Goal: Obtain resource: Download file/media

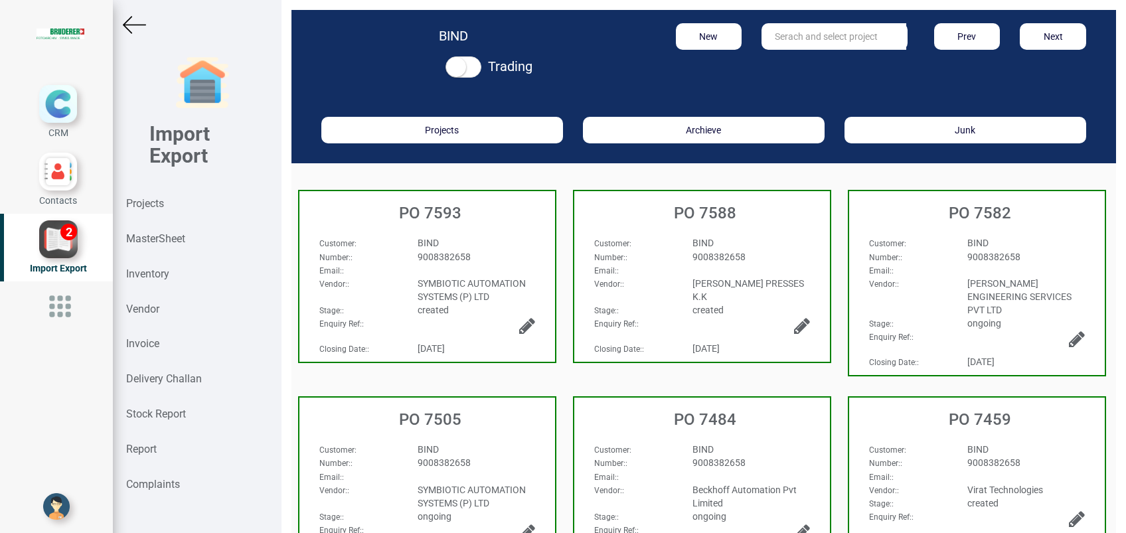
click at [159, 205] on strong "Projects" at bounding box center [145, 203] width 38 height 13
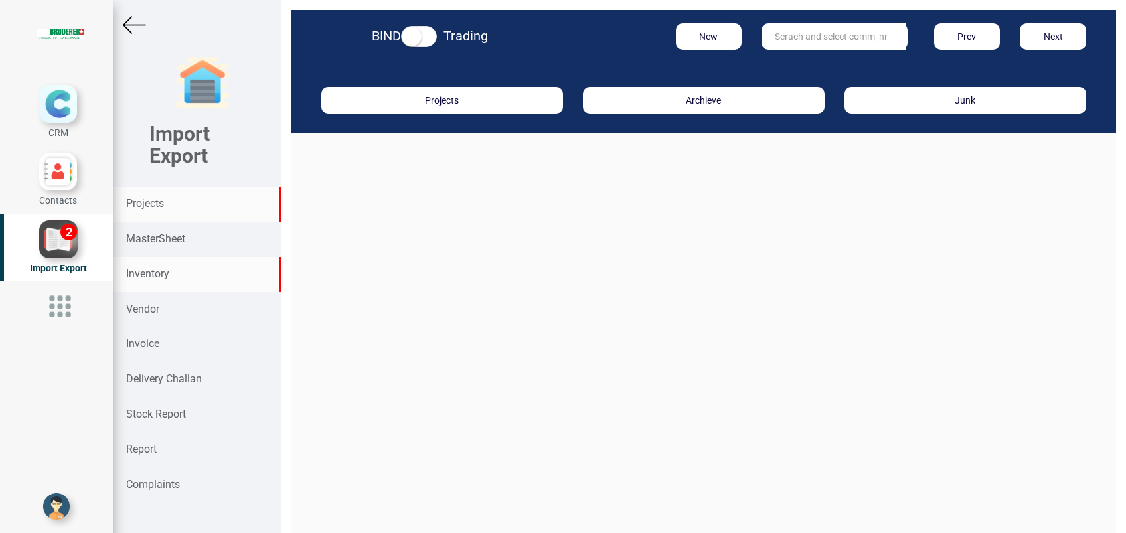
click at [169, 269] on div "Inventory" at bounding box center [197, 274] width 169 height 35
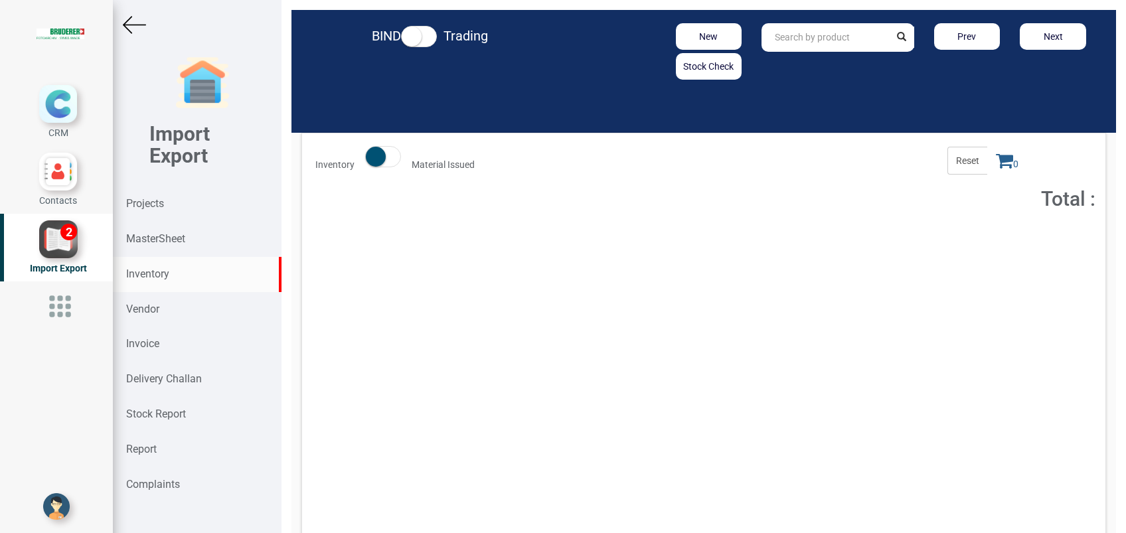
click at [772, 39] on input "text" at bounding box center [825, 37] width 127 height 29
type input "45423.40.K.01"
click at [973, 246] on button "Add to Cart" at bounding box center [994, 243] width 57 height 19
click at [996, 167] on icon at bounding box center [1004, 160] width 17 height 19
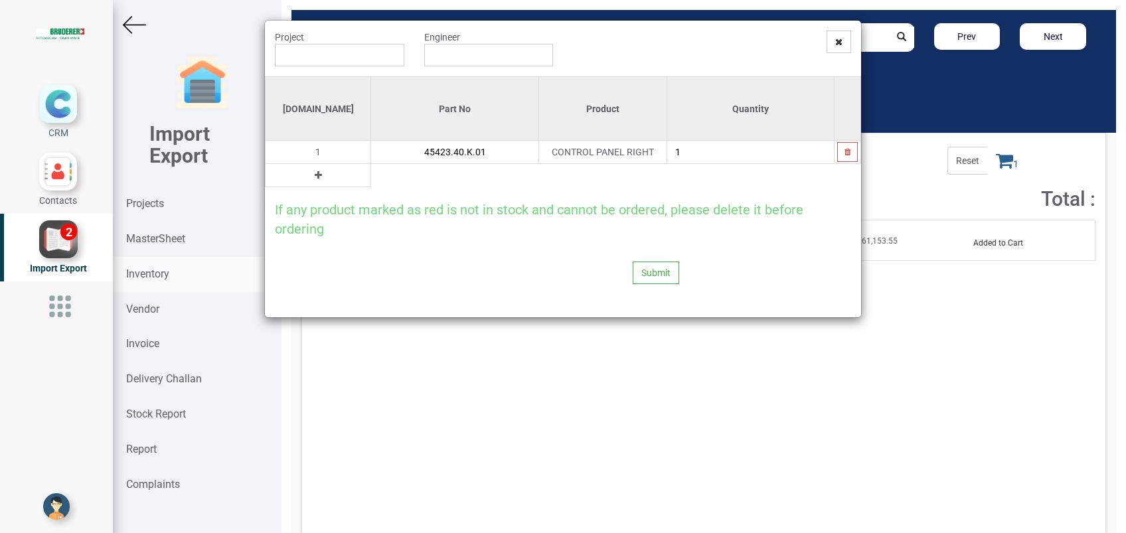
click at [371, 155] on input "45423.40.K.01" at bounding box center [454, 152] width 167 height 23
click at [315, 175] on icon at bounding box center [318, 175] width 7 height 9
click at [371, 175] on input "text" at bounding box center [454, 175] width 167 height 23
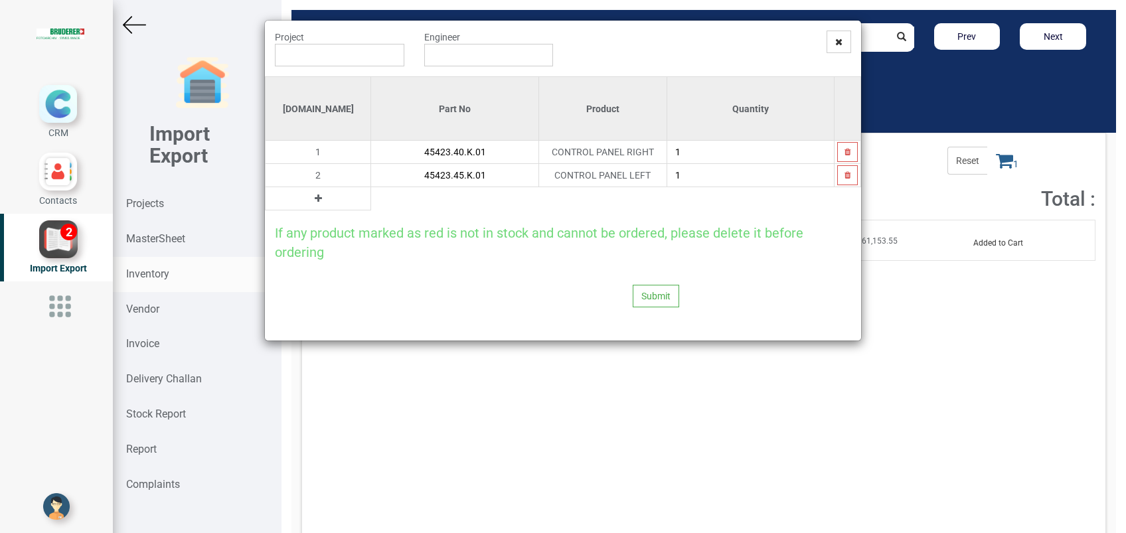
type input "45423.45.K.01"
click at [315, 195] on icon at bounding box center [318, 198] width 7 height 9
click at [371, 206] on input "text" at bounding box center [454, 198] width 167 height 23
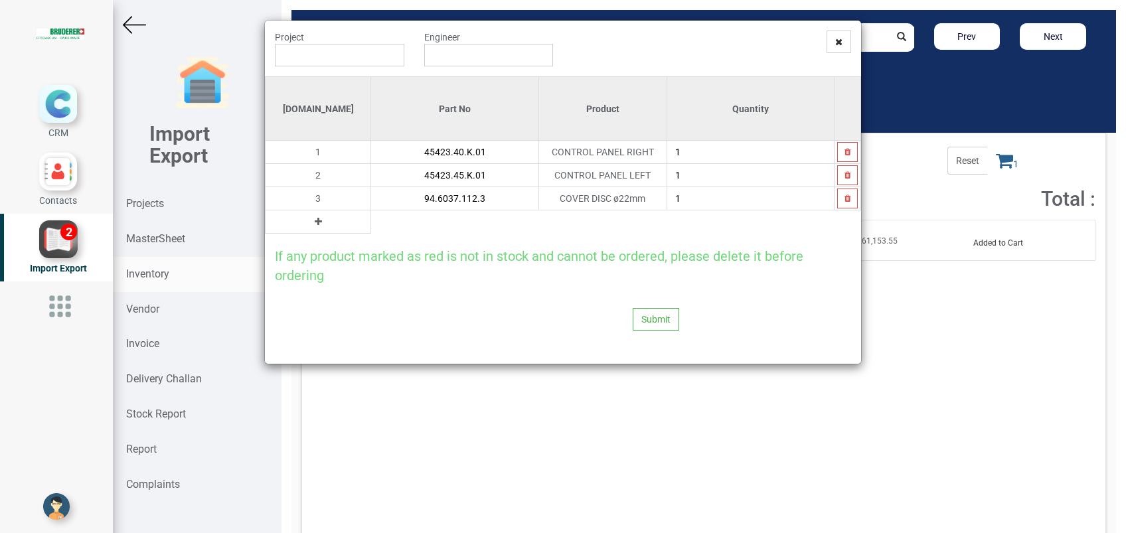
type input "94.6037.112.3"
type input "6"
click at [311, 222] on button at bounding box center [318, 221] width 15 height 15
click at [371, 223] on input "text" at bounding box center [454, 222] width 167 height 23
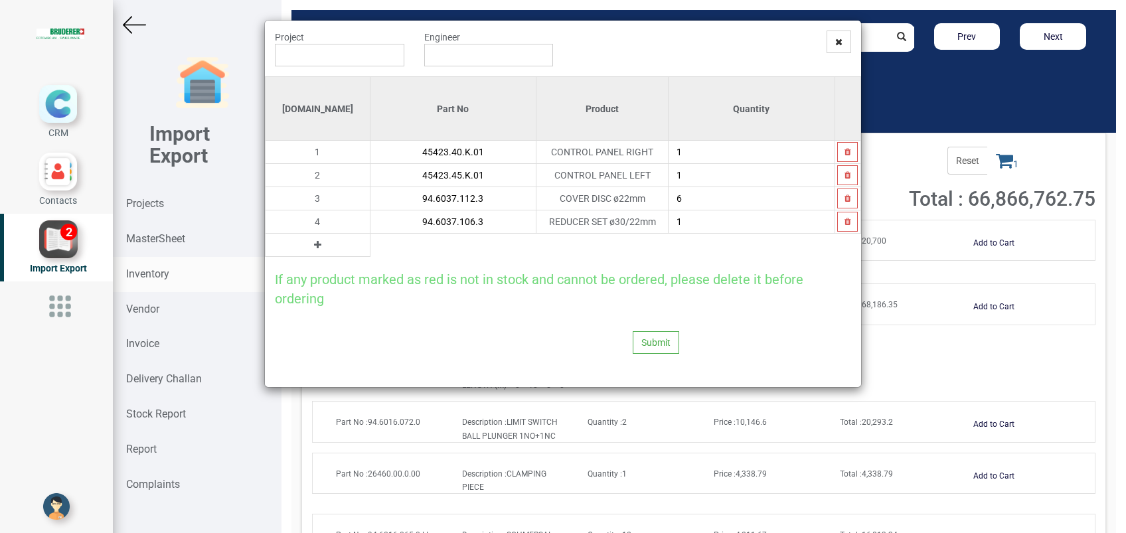
type input "94.6037.106.3"
type input "2"
type input "1"
click at [314, 244] on icon at bounding box center [317, 244] width 7 height 9
click at [371, 245] on input "text" at bounding box center [453, 245] width 165 height 23
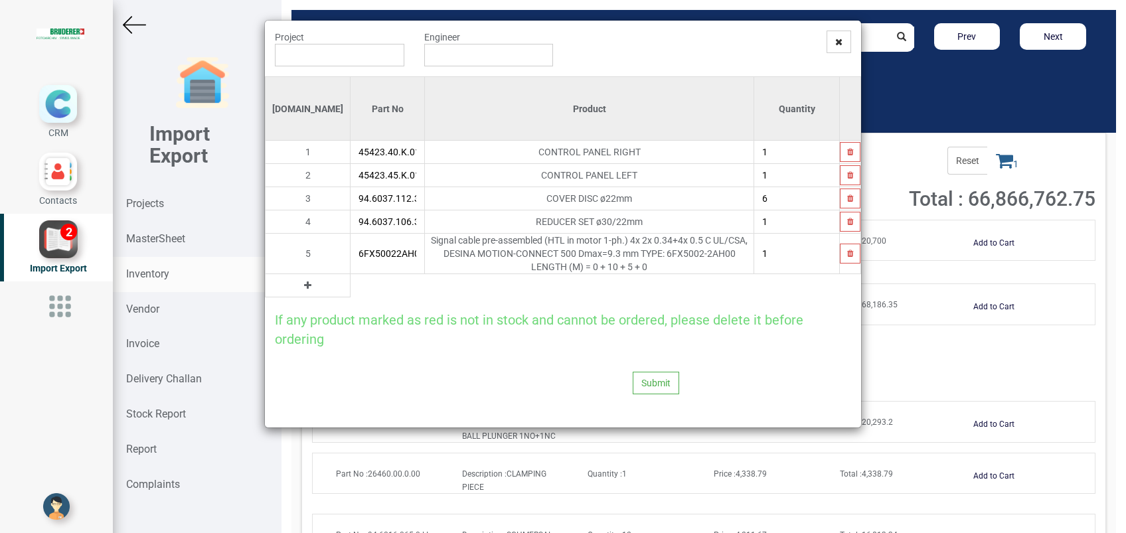
type input "6FX50022AH001BF0"
click at [304, 281] on icon at bounding box center [307, 285] width 7 height 9
click at [351, 274] on input "text" at bounding box center [388, 285] width 74 height 23
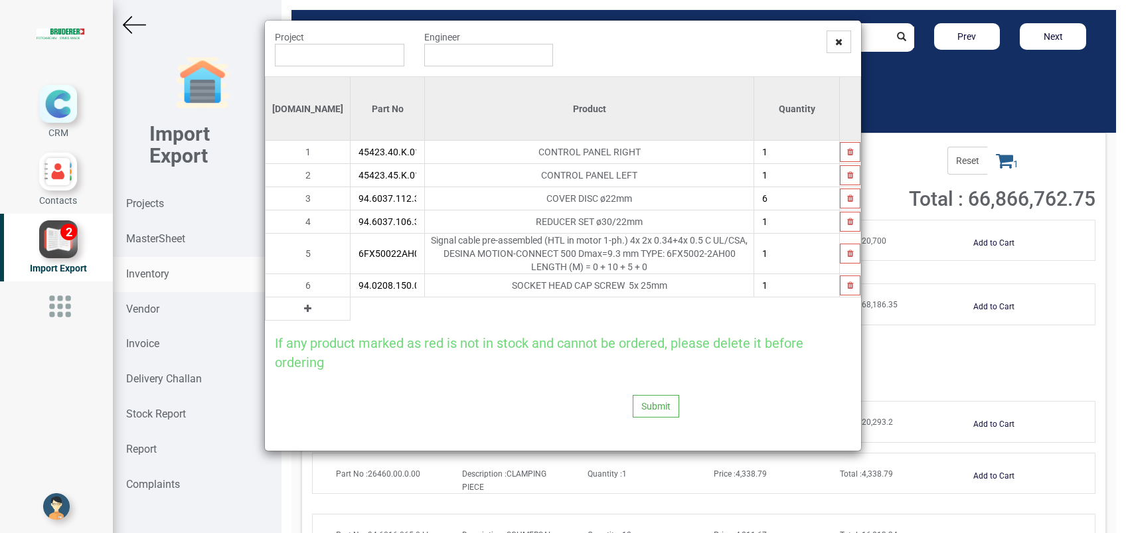
type input "94.0208.150.0"
type input "2"
click at [304, 304] on icon at bounding box center [307, 308] width 7 height 9
click at [351, 297] on input "text" at bounding box center [388, 308] width 74 height 23
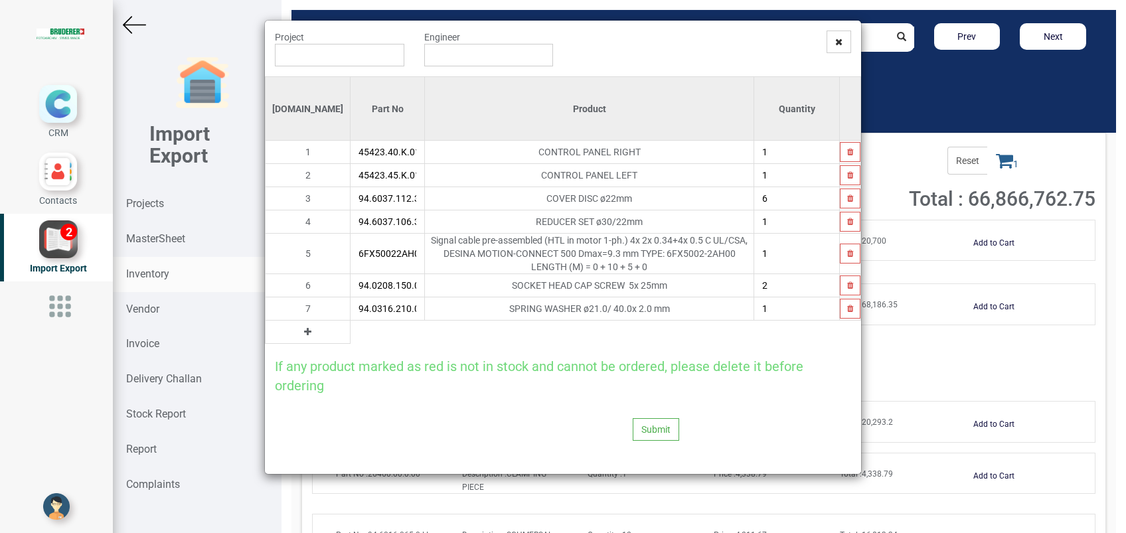
type input "94.0316.210.0"
type input "12"
click at [304, 327] on icon at bounding box center [307, 331] width 7 height 9
click at [351, 323] on input "text" at bounding box center [388, 332] width 74 height 23
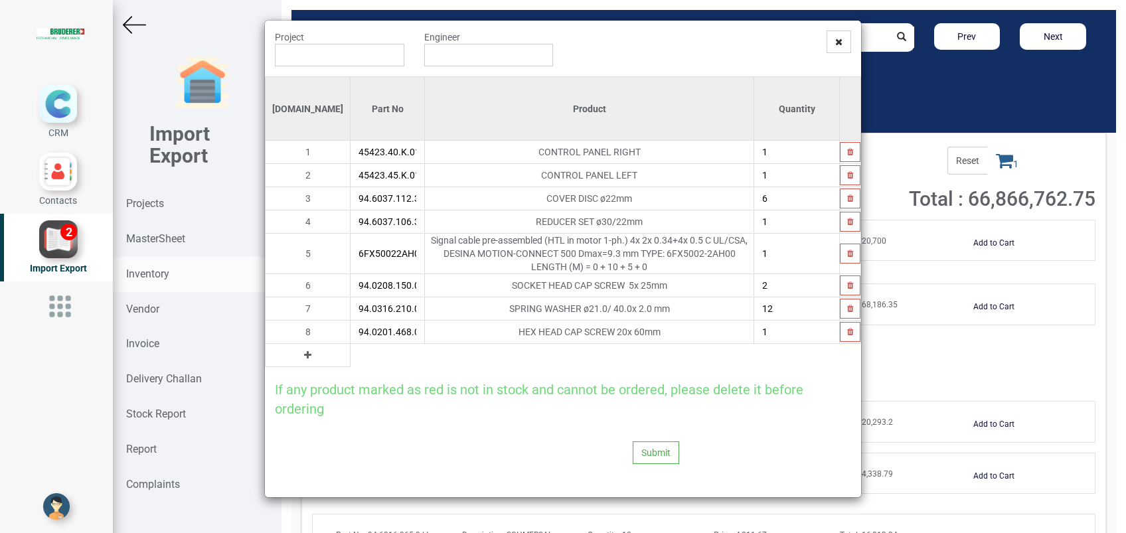
type input "94.0201.468.0"
type input "12"
click at [300, 348] on button at bounding box center [307, 355] width 15 height 15
click at [351, 344] on input "text" at bounding box center [388, 355] width 74 height 23
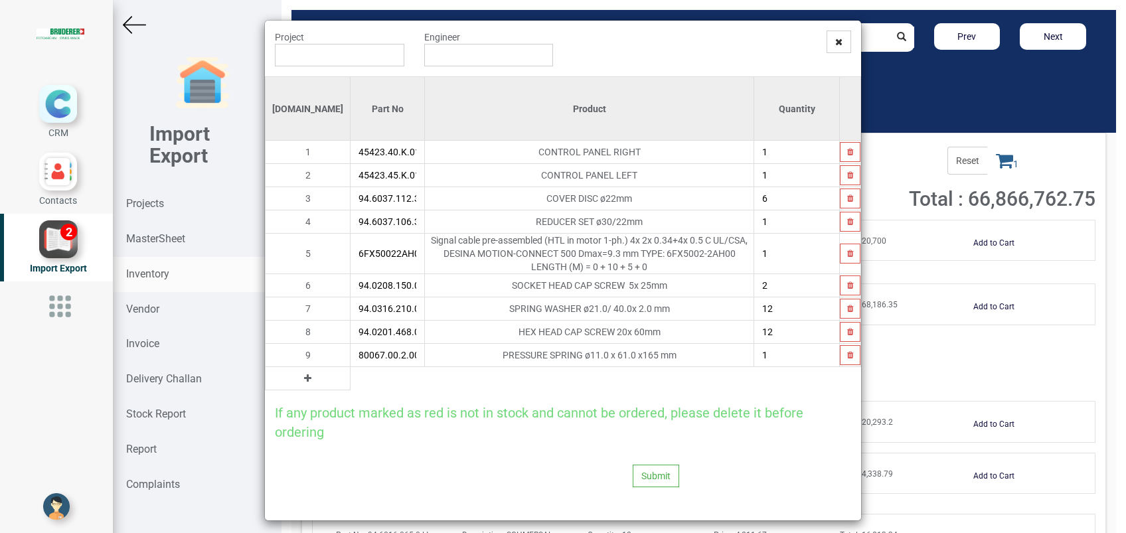
type input "80067.00.2.00"
type input "2"
click at [304, 374] on icon at bounding box center [307, 378] width 7 height 9
click at [351, 367] on input "text" at bounding box center [388, 378] width 74 height 23
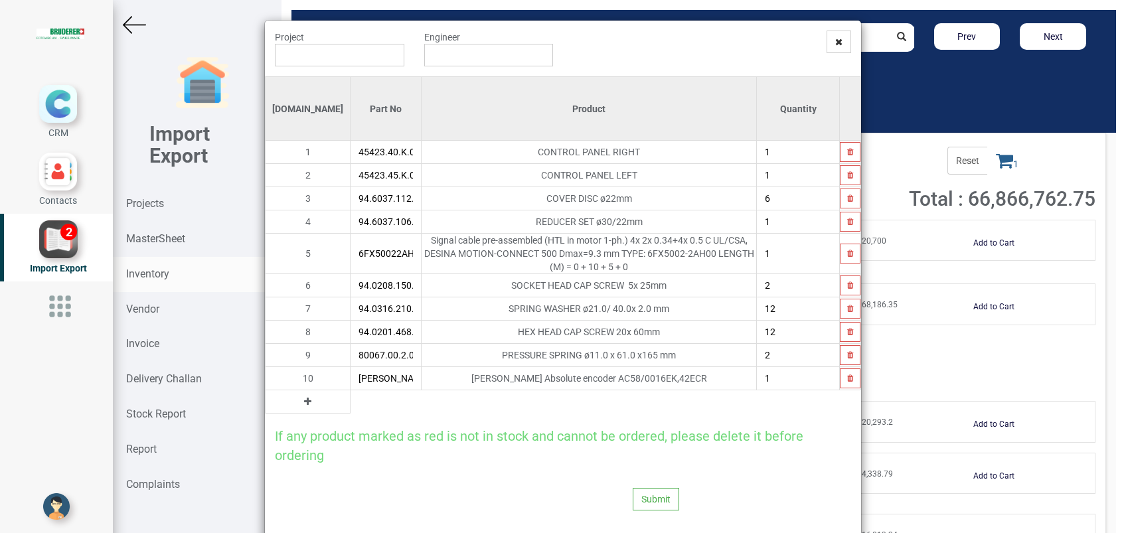
type input "Hengstler Absolute encoder"
click at [304, 397] on icon at bounding box center [307, 401] width 7 height 9
click at [351, 392] on input "text" at bounding box center [386, 401] width 70 height 23
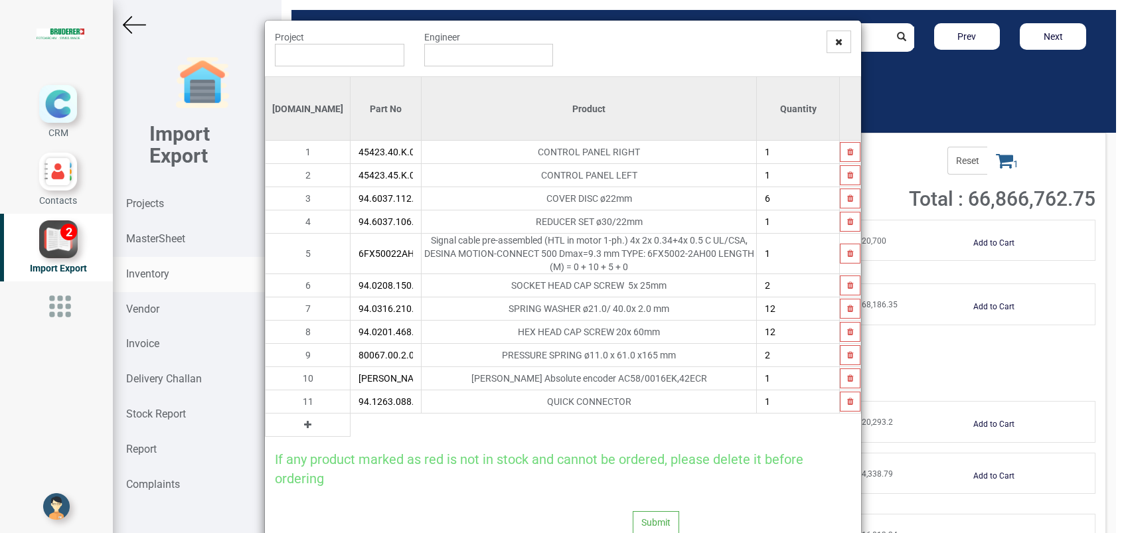
type input "94.1263.088.0"
type input "2"
click at [316, 50] on input "text" at bounding box center [339, 55] width 129 height 23
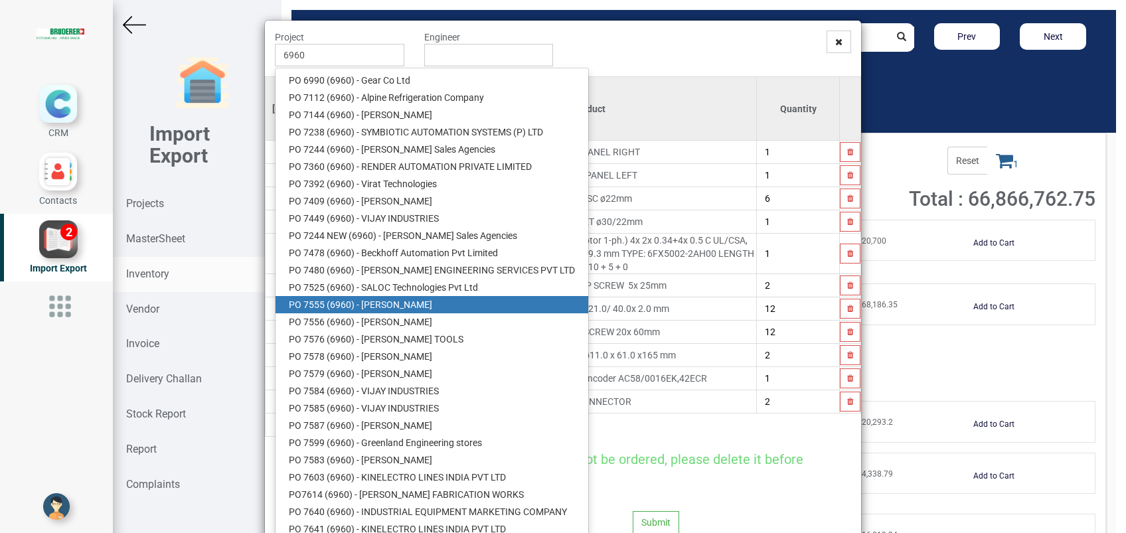
click at [382, 298] on link "PO 7555 ( 6960 ) - BRUDERER AG" at bounding box center [432, 304] width 313 height 17
type input "PO 7555 ( 6960 ) - BRUDERER AG"
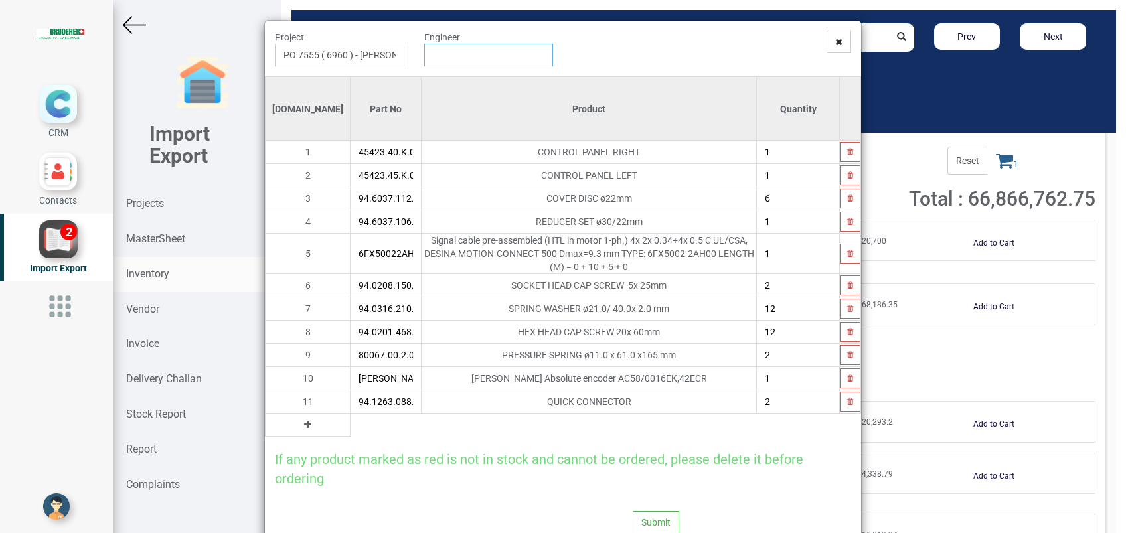
click at [459, 61] on input "text" at bounding box center [488, 55] width 129 height 23
type input "Gopinath Anandan"
click at [651, 511] on button "Submit" at bounding box center [656, 522] width 46 height 23
click at [625, 466] on button "Yes" at bounding box center [623, 473] width 42 height 23
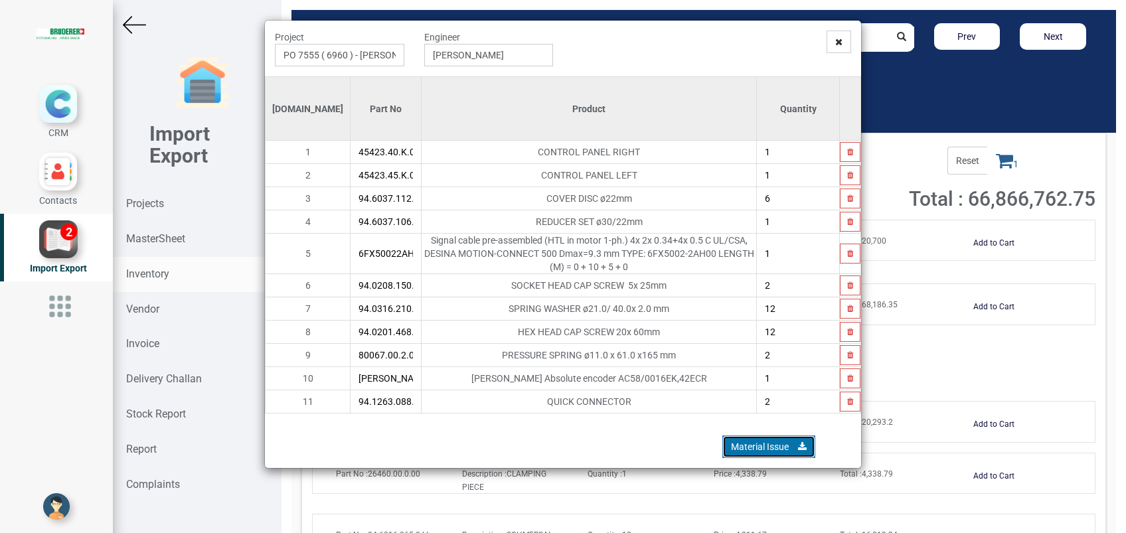
click at [758, 436] on link "Material Issue" at bounding box center [768, 447] width 93 height 23
click at [839, 41] on icon at bounding box center [838, 41] width 7 height 9
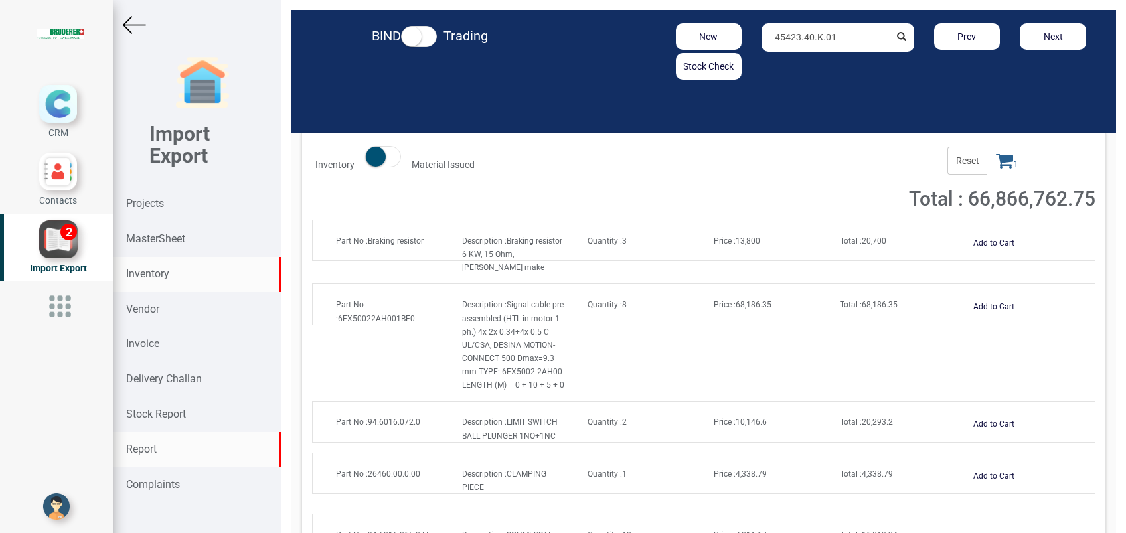
click at [145, 449] on strong "Report" at bounding box center [141, 449] width 31 height 13
select select
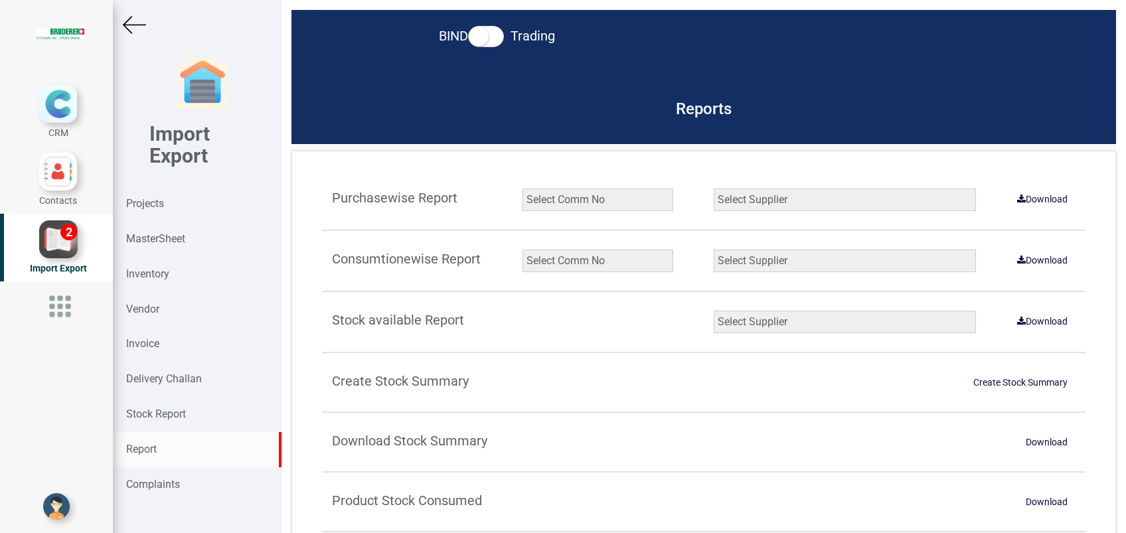
click at [600, 262] on select "Select Comm No 9872 2135R RU1506 11025-1298 5534R 5948 11051-1150 1932 2135 202…" at bounding box center [598, 261] width 151 height 23
select select "string:6960"
click at [523, 250] on select "Select Comm No 9872 2135R RU1506 11025-1298 5534R 5948 11051-1150 1932 2135 202…" at bounding box center [598, 261] width 151 height 23
click at [772, 264] on select "Select Supplier All Supplier XNG Automation solutions [PERSON_NAME] Beckhoff Au…" at bounding box center [845, 261] width 262 height 23
select select "string:all"
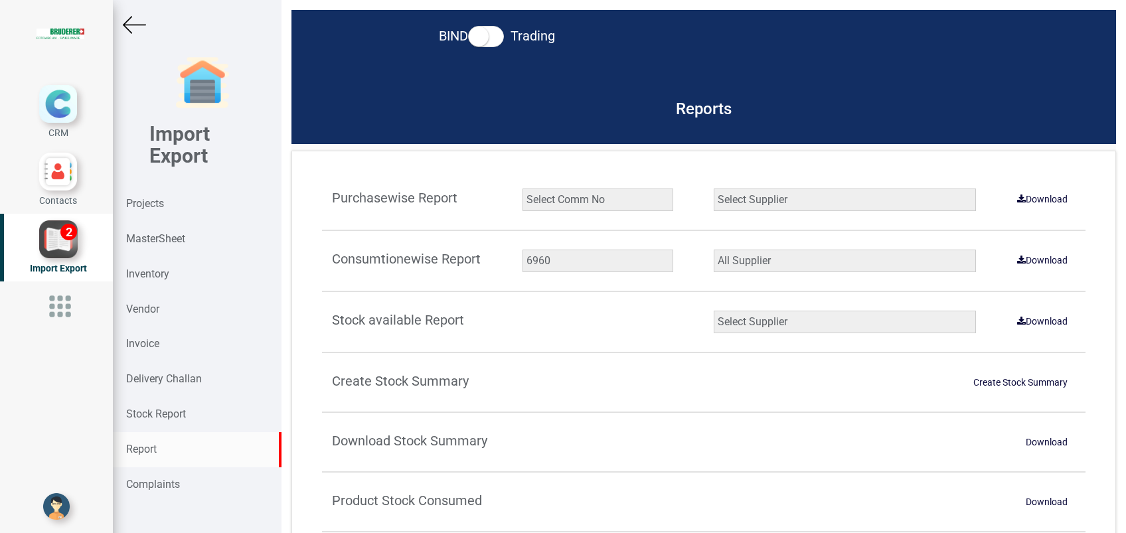
click at [714, 250] on select "Select Supplier All Supplier XNG Automation solutions [PERSON_NAME] Beckhoff Au…" at bounding box center [845, 261] width 262 height 23
click at [1024, 260] on link "Download" at bounding box center [1042, 260] width 66 height 21
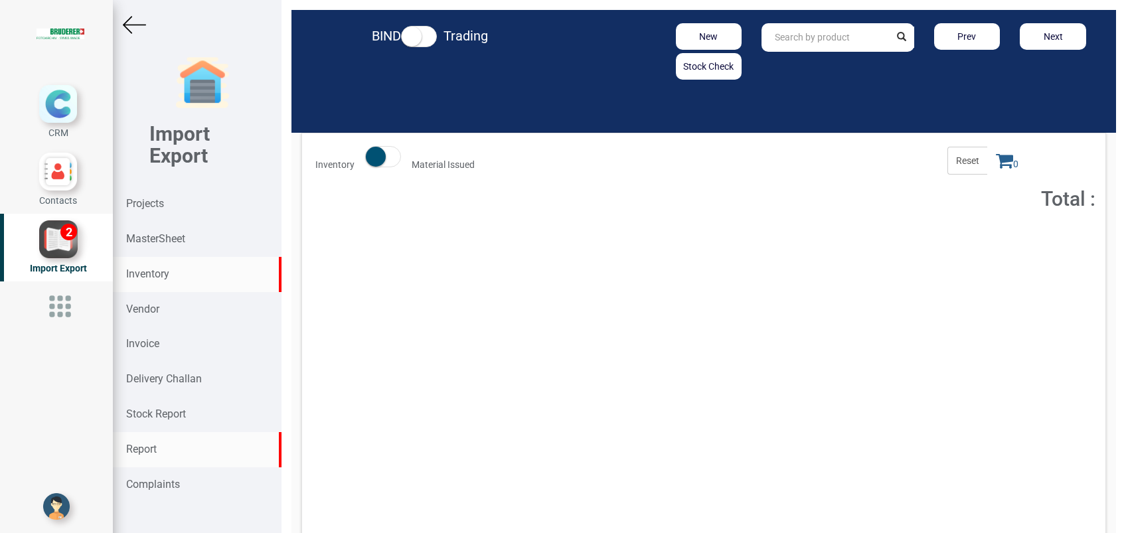
click at [152, 440] on div "Report" at bounding box center [197, 449] width 169 height 35
select select
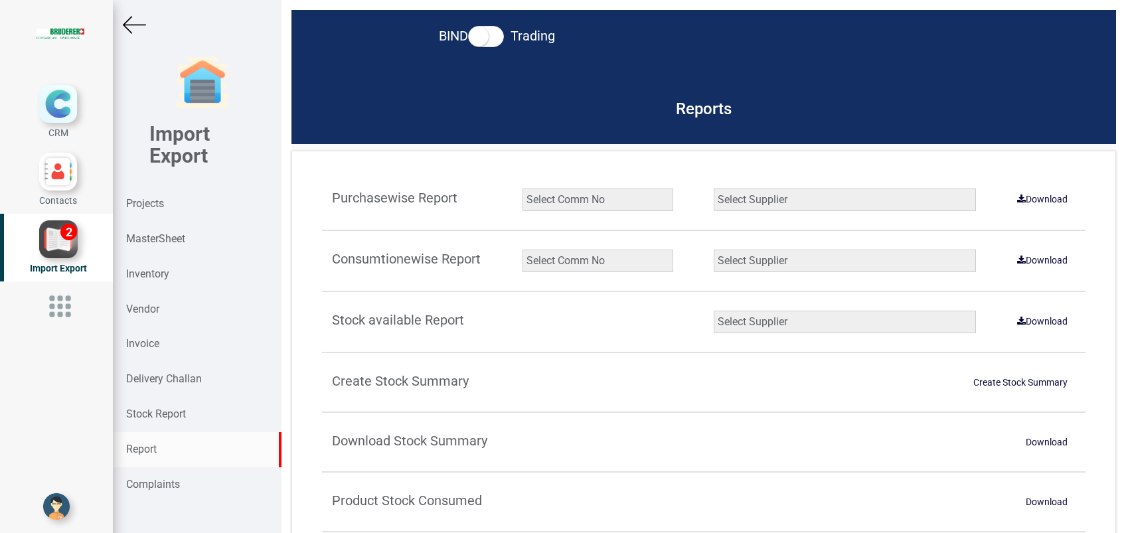
click at [582, 262] on select "Select Comm No 9872 2135R RU1506 11025-1298 5534R 5948 11051-1150 1932 2135 202…" at bounding box center [598, 261] width 151 height 23
select select "string:6960"
click at [523, 250] on select "Select Comm No 9872 2135R RU1506 11025-1298 5534R 5948 11051-1150 1932 2135 202…" at bounding box center [598, 261] width 151 height 23
click at [766, 254] on select "Select Supplier All Supplier XNG Automation solutions [PERSON_NAME] Beckhoff Au…" at bounding box center [845, 261] width 262 height 23
select select "string:all"
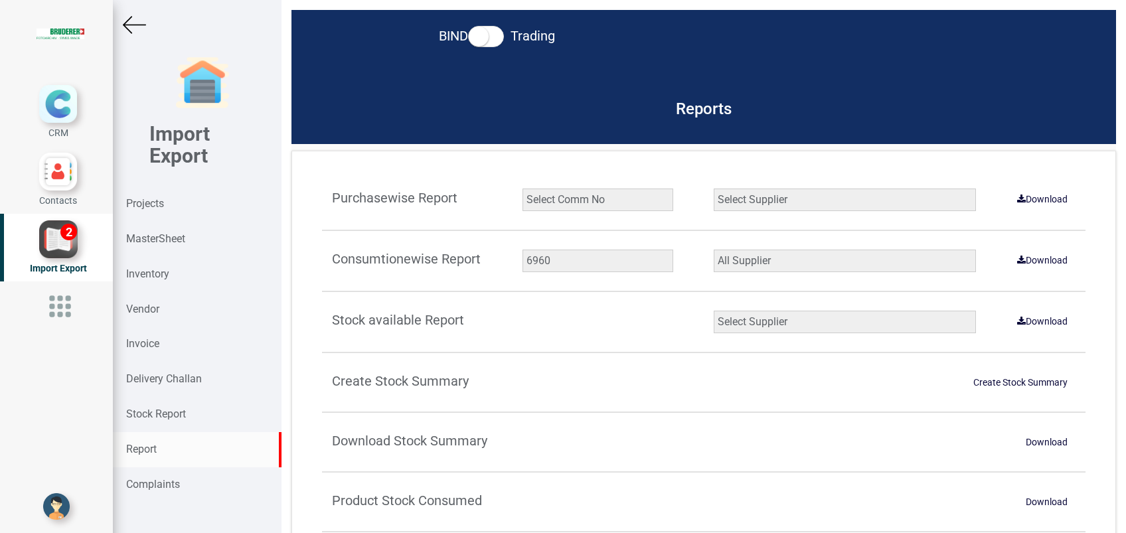
click at [714, 250] on select "Select Supplier All Supplier XNG Automation solutions [PERSON_NAME] Beckhoff Au…" at bounding box center [845, 261] width 262 height 23
click at [1021, 259] on link "Download" at bounding box center [1042, 260] width 66 height 21
